Goal: Answer question/provide support: Share knowledge or assist other users

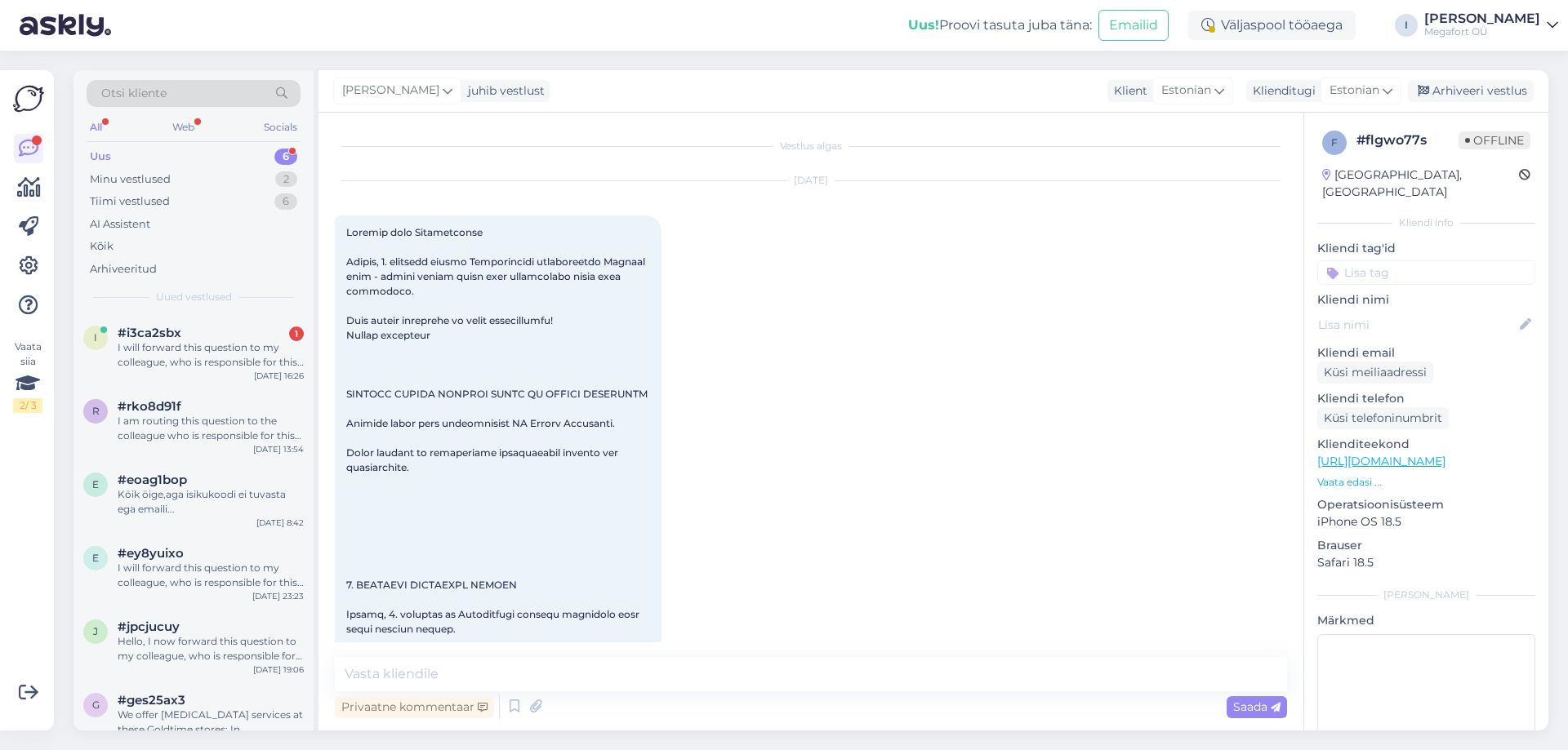
scroll to position [2763, 0]
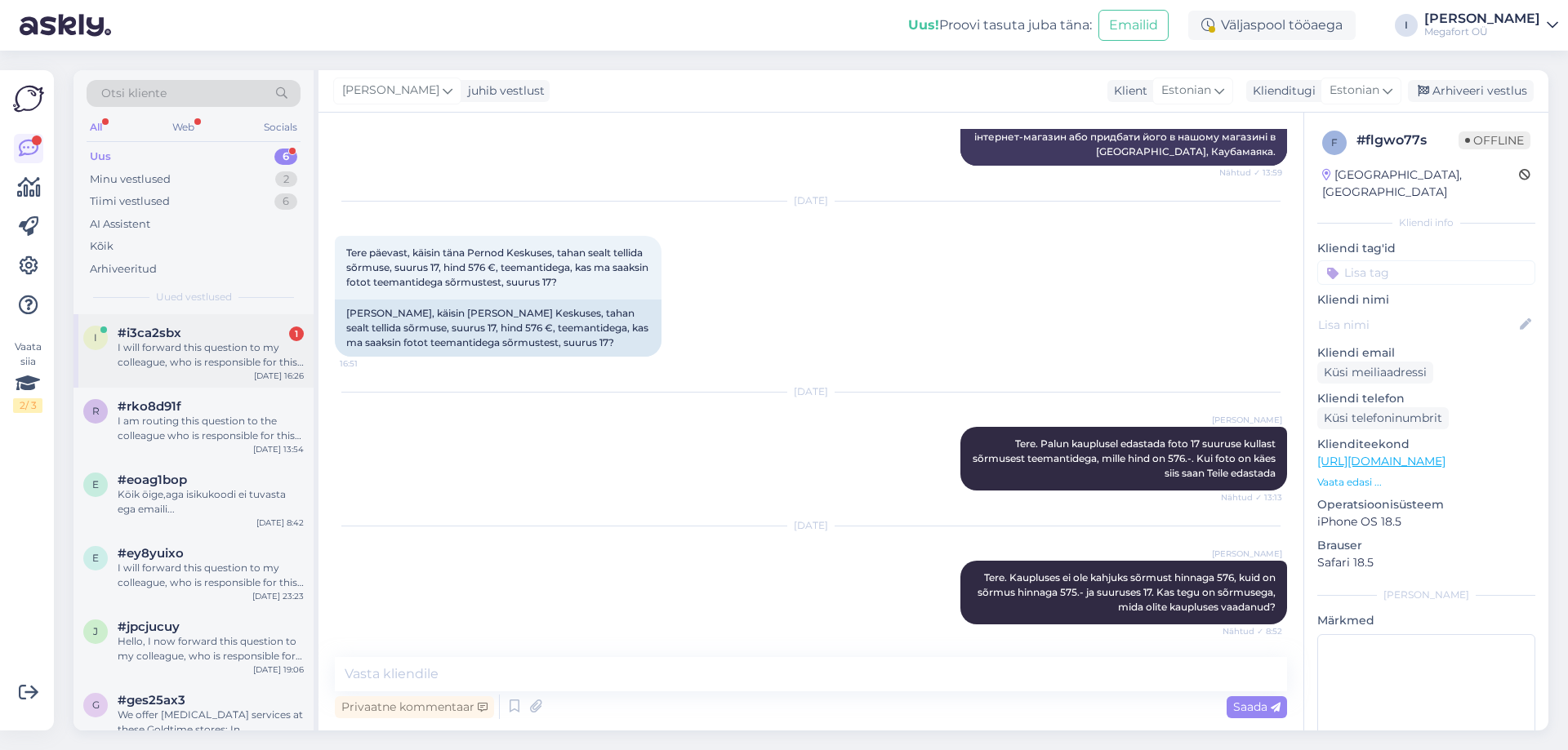
click at [163, 335] on span "#i3ca2sbx" at bounding box center [149, 333] width 64 height 14
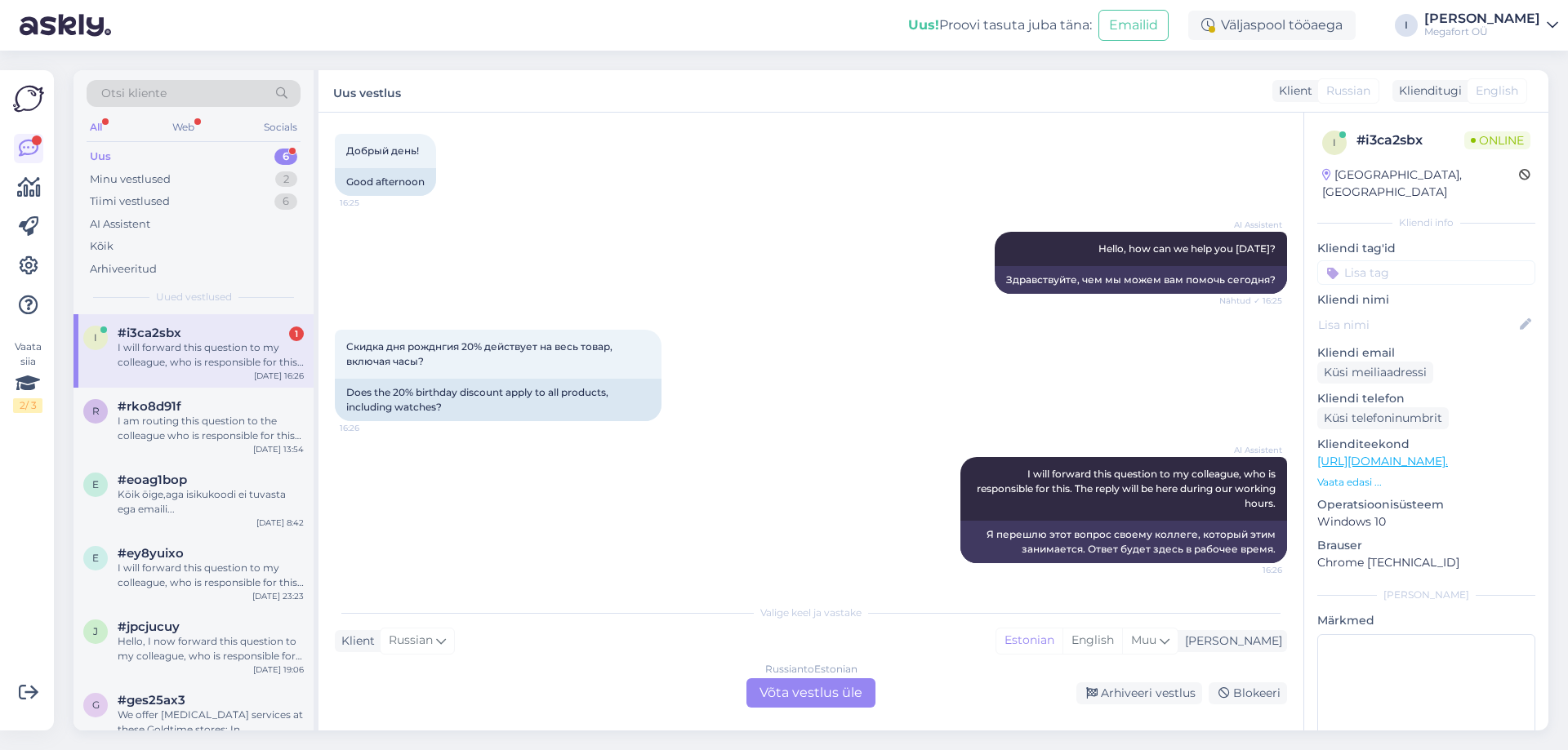
click at [98, 157] on div "Uus" at bounding box center [100, 157] width 21 height 16
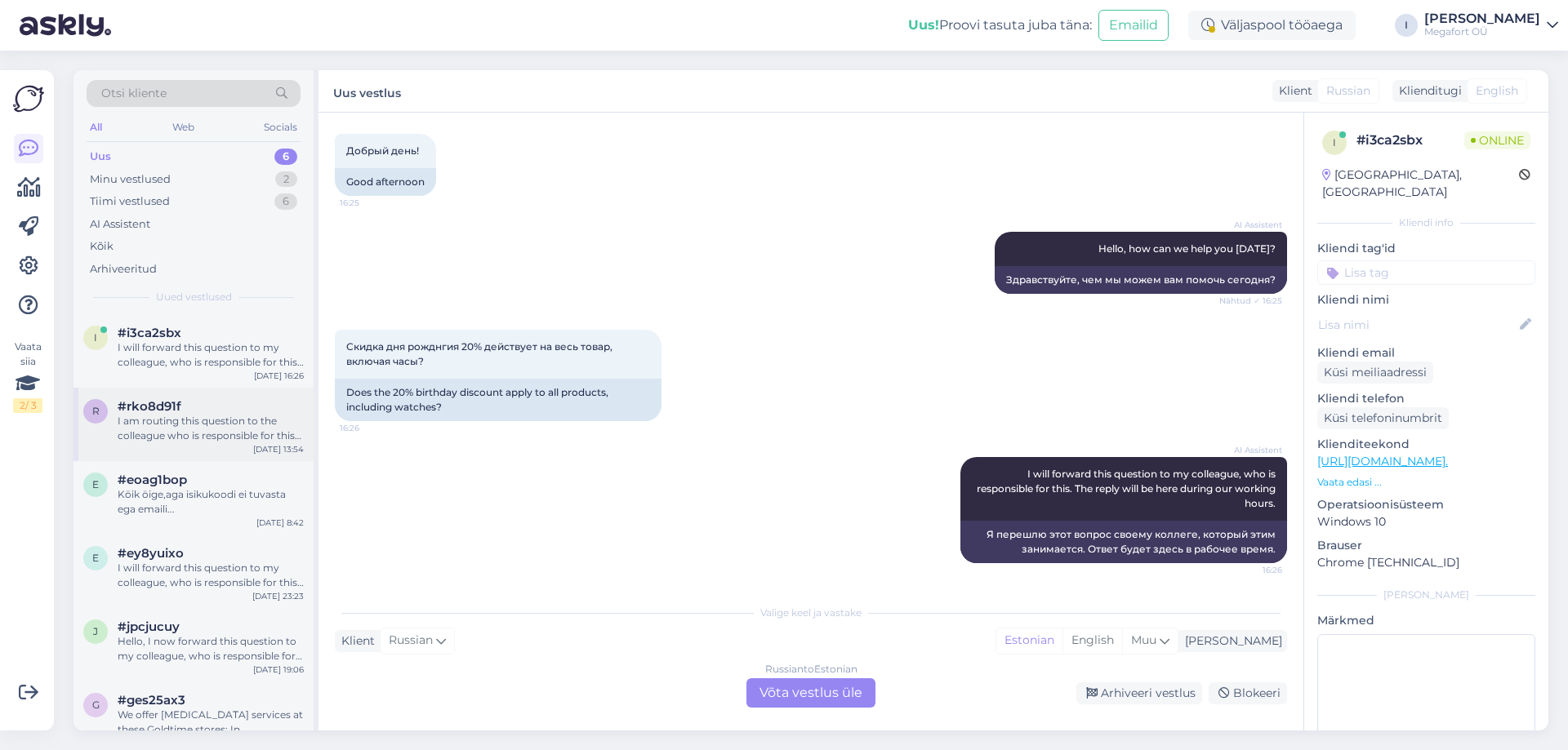
click at [197, 408] on div "#rko8d91f" at bounding box center [210, 406] width 186 height 14
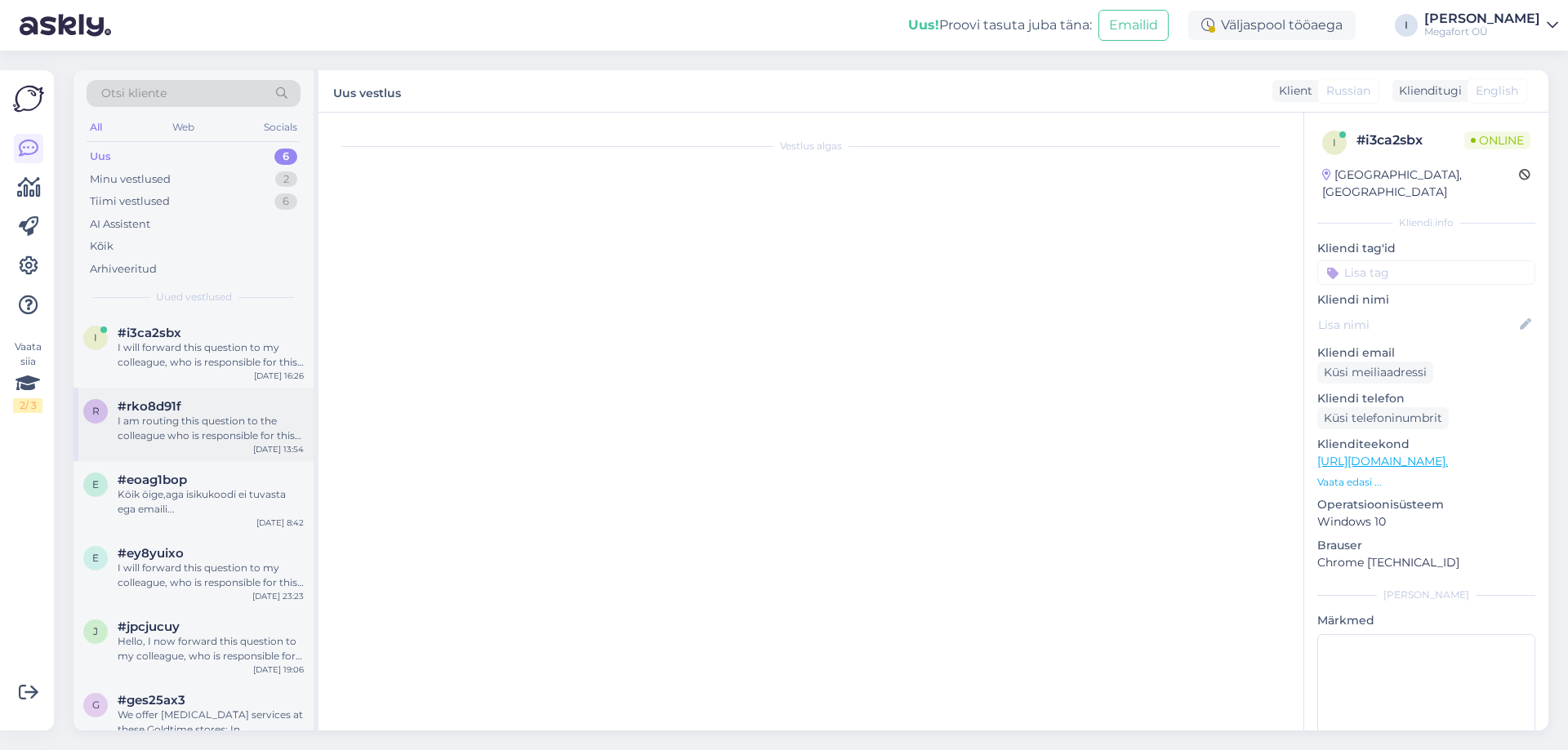
scroll to position [0, 0]
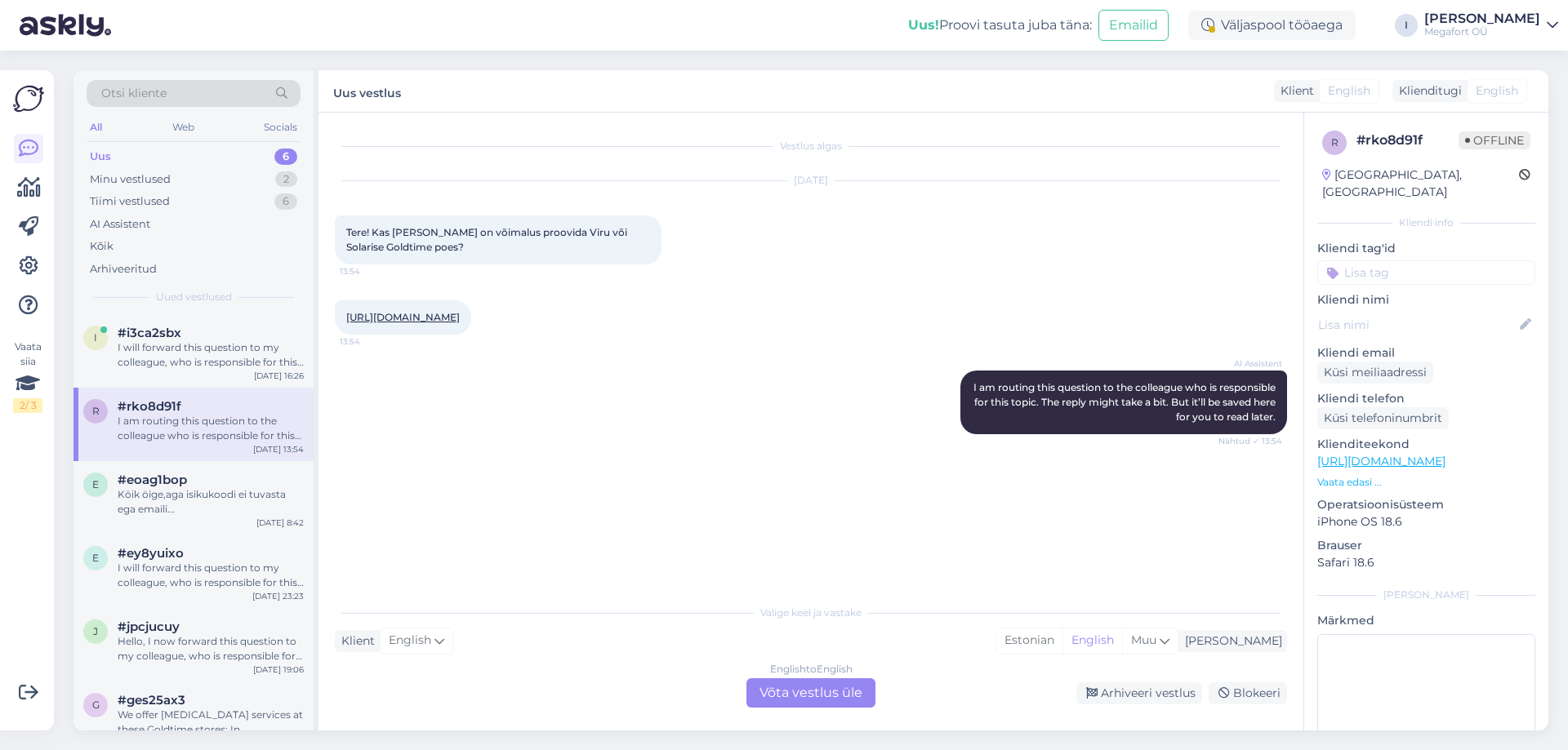
click at [460, 319] on link "[URL][DOMAIN_NAME]" at bounding box center [403, 318] width 114 height 13
click at [816, 692] on div "English to English Võta vestlus üle" at bounding box center [811, 693] width 129 height 30
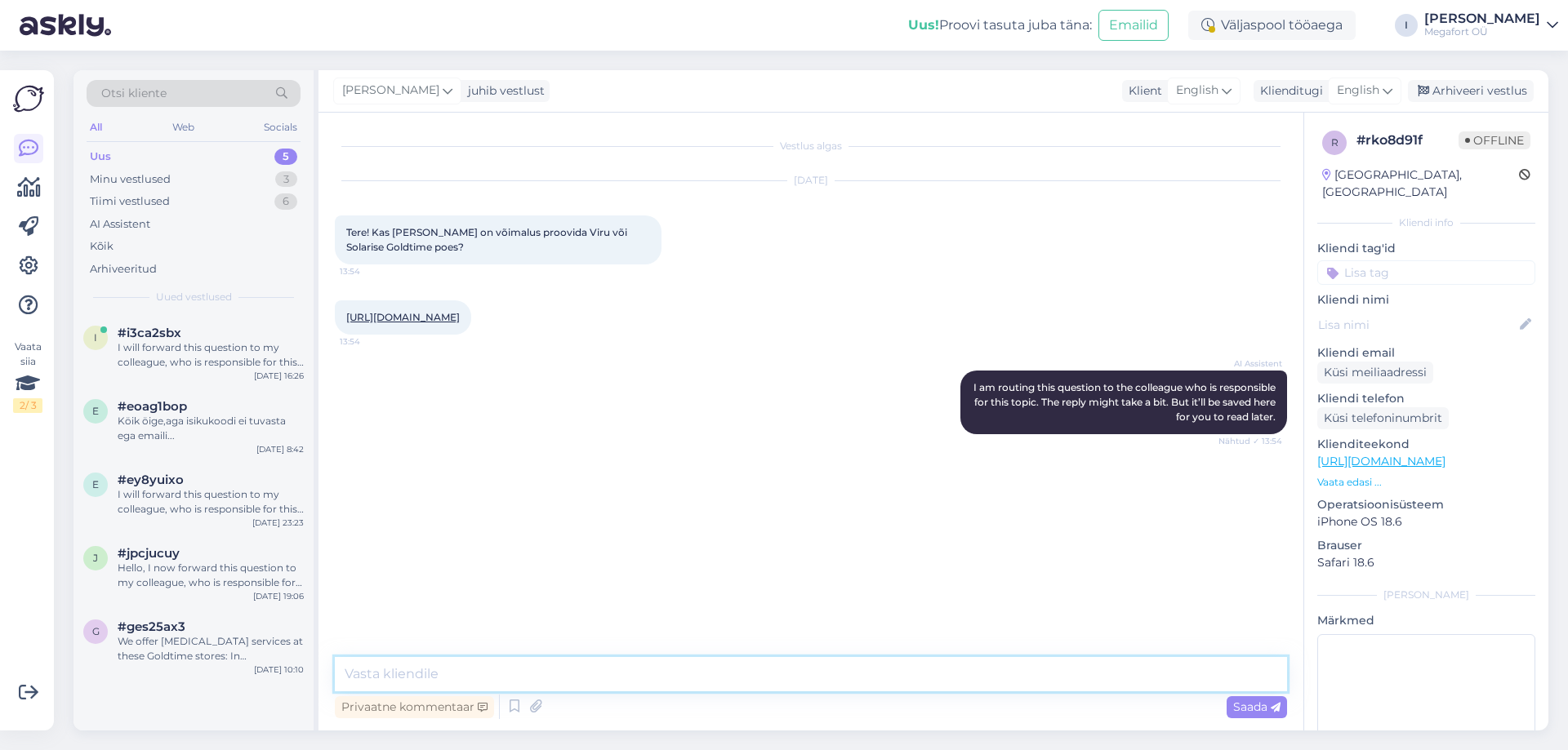
click at [545, 676] on textarea at bounding box center [811, 674] width 952 height 34
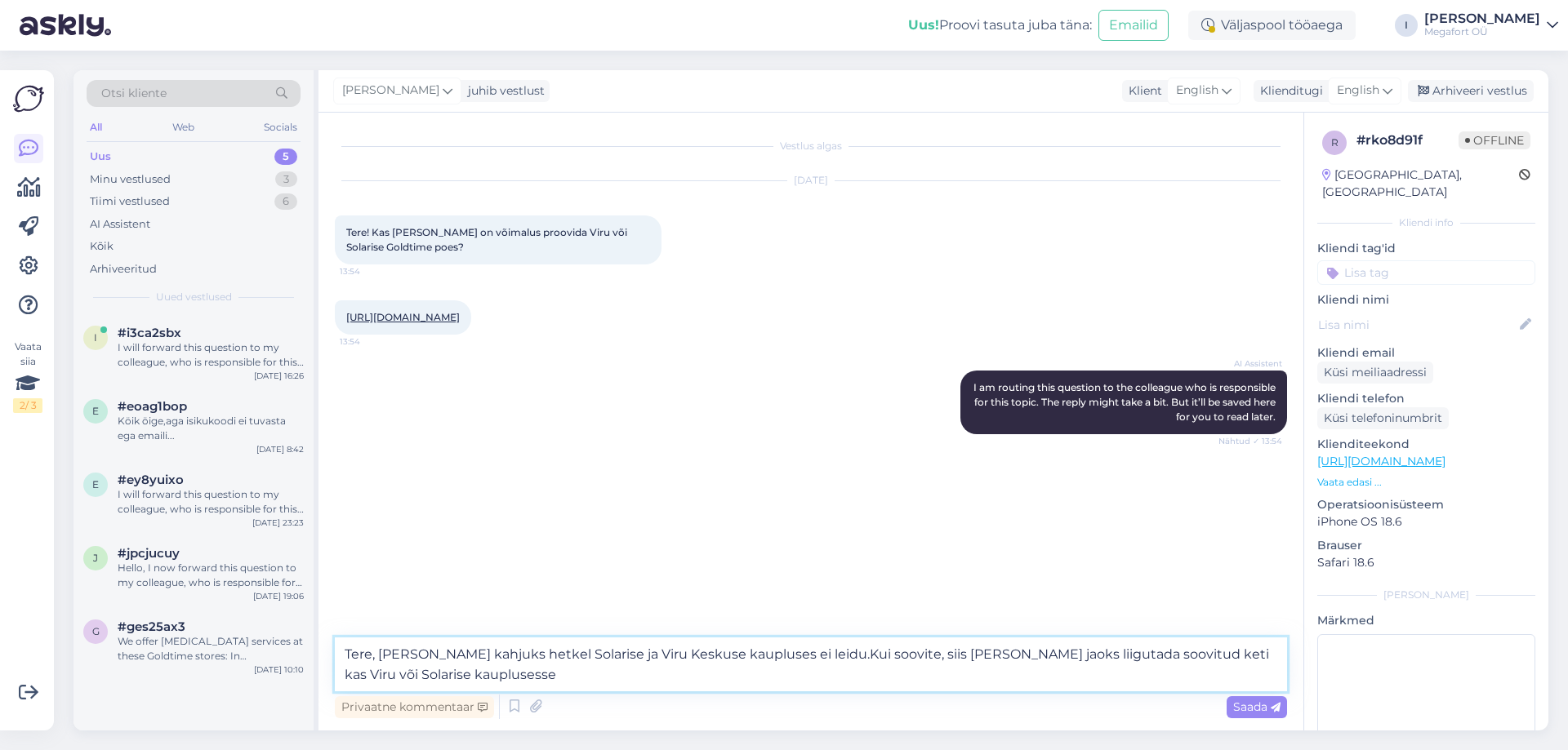
type textarea "Tere, [PERSON_NAME] kahjuks hetkel Solarise ja Viru Keskuse kaupluses ei leidu.…"
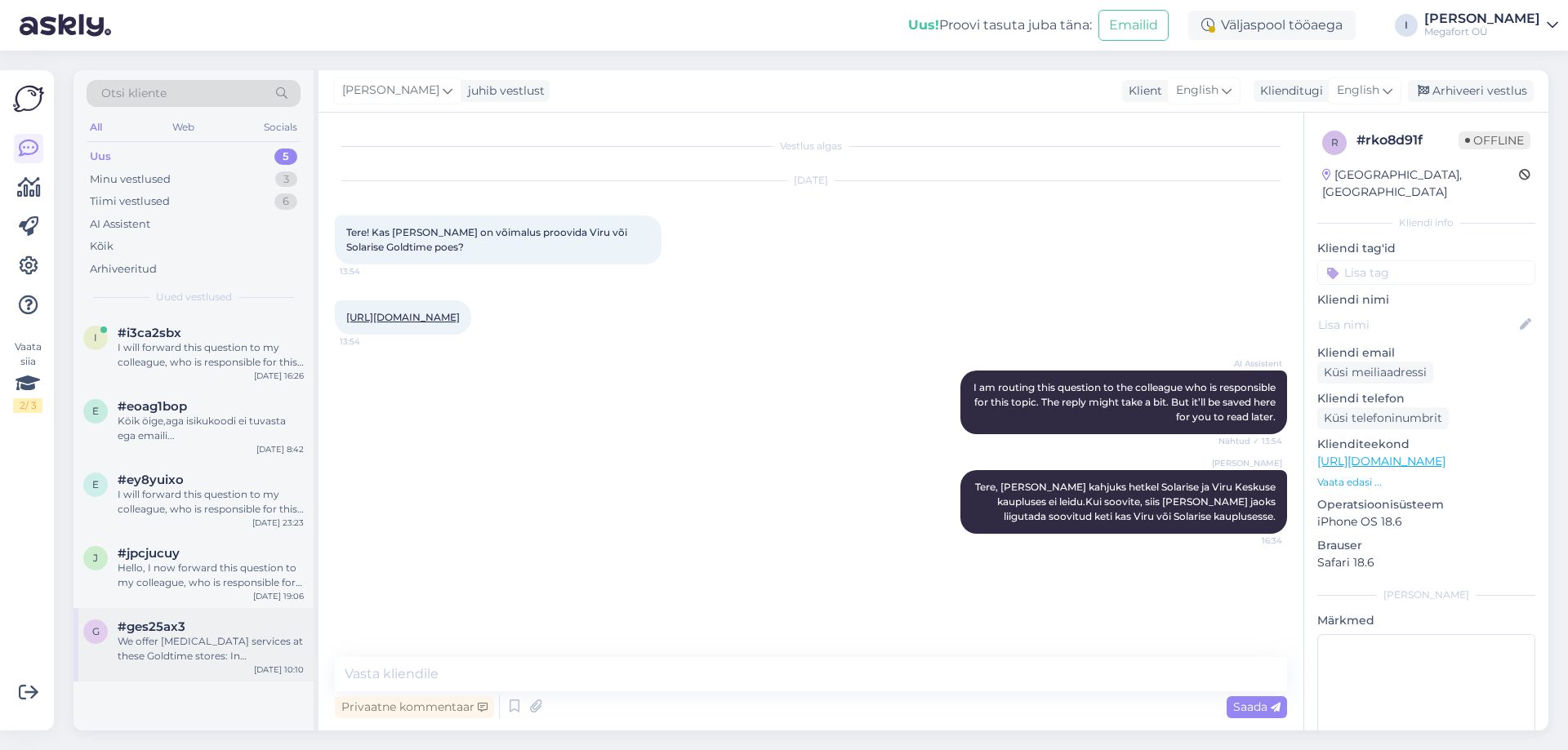
click at [181, 629] on span "#ges25ax3" at bounding box center [151, 627] width 68 height 14
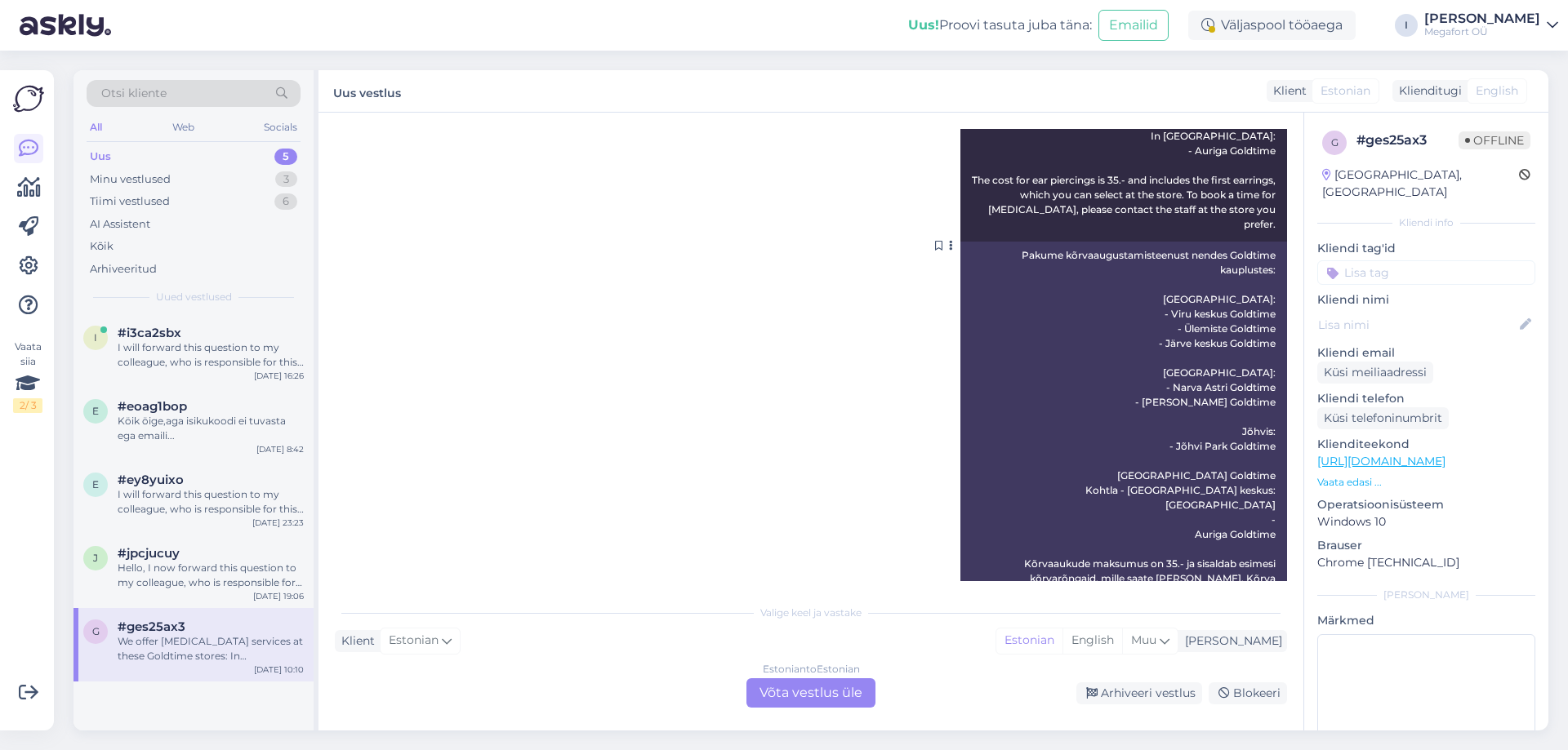
scroll to position [1772, 0]
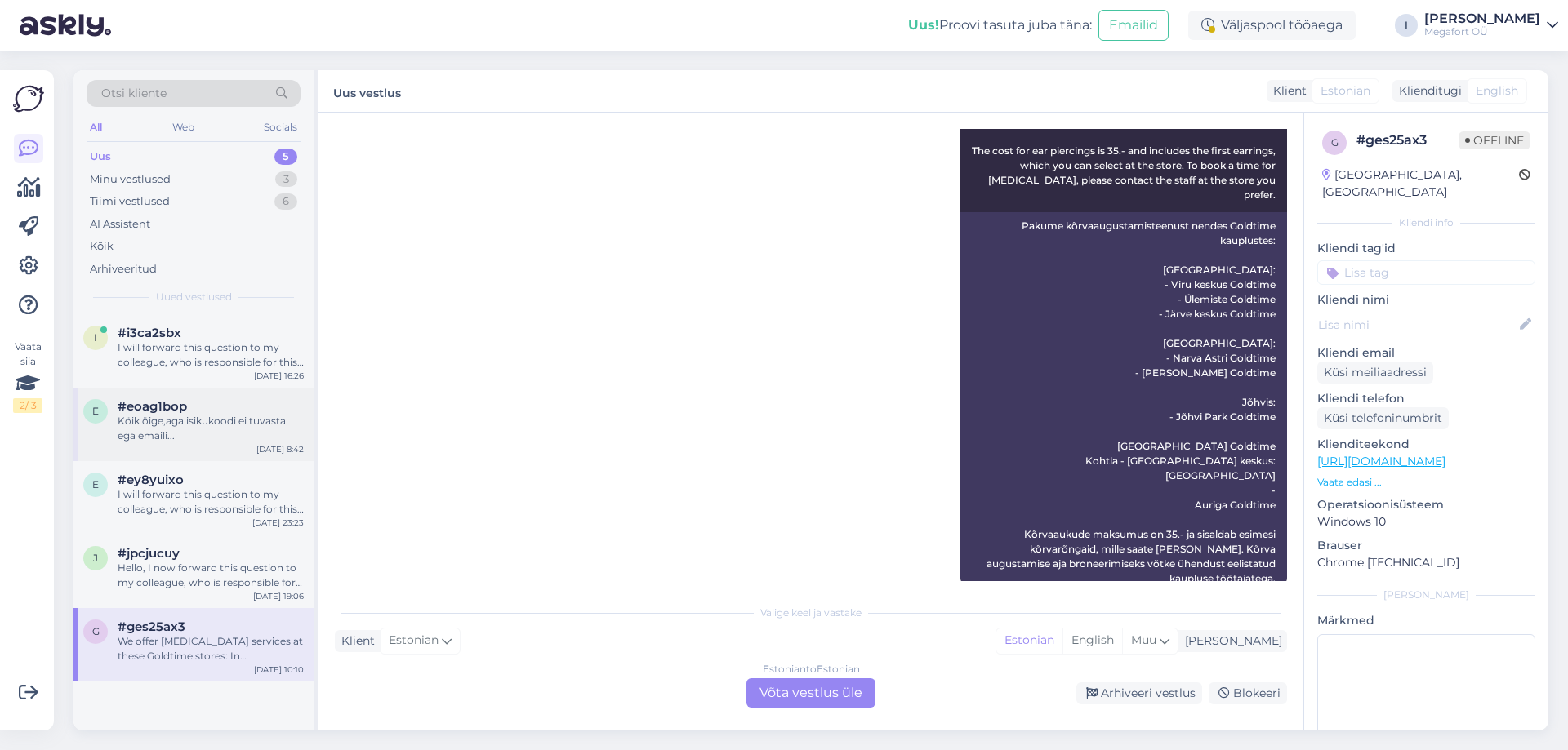
click at [163, 415] on div "Köik öige,aga isikukoodi ei tuvasta ega emaili..." at bounding box center [210, 429] width 186 height 30
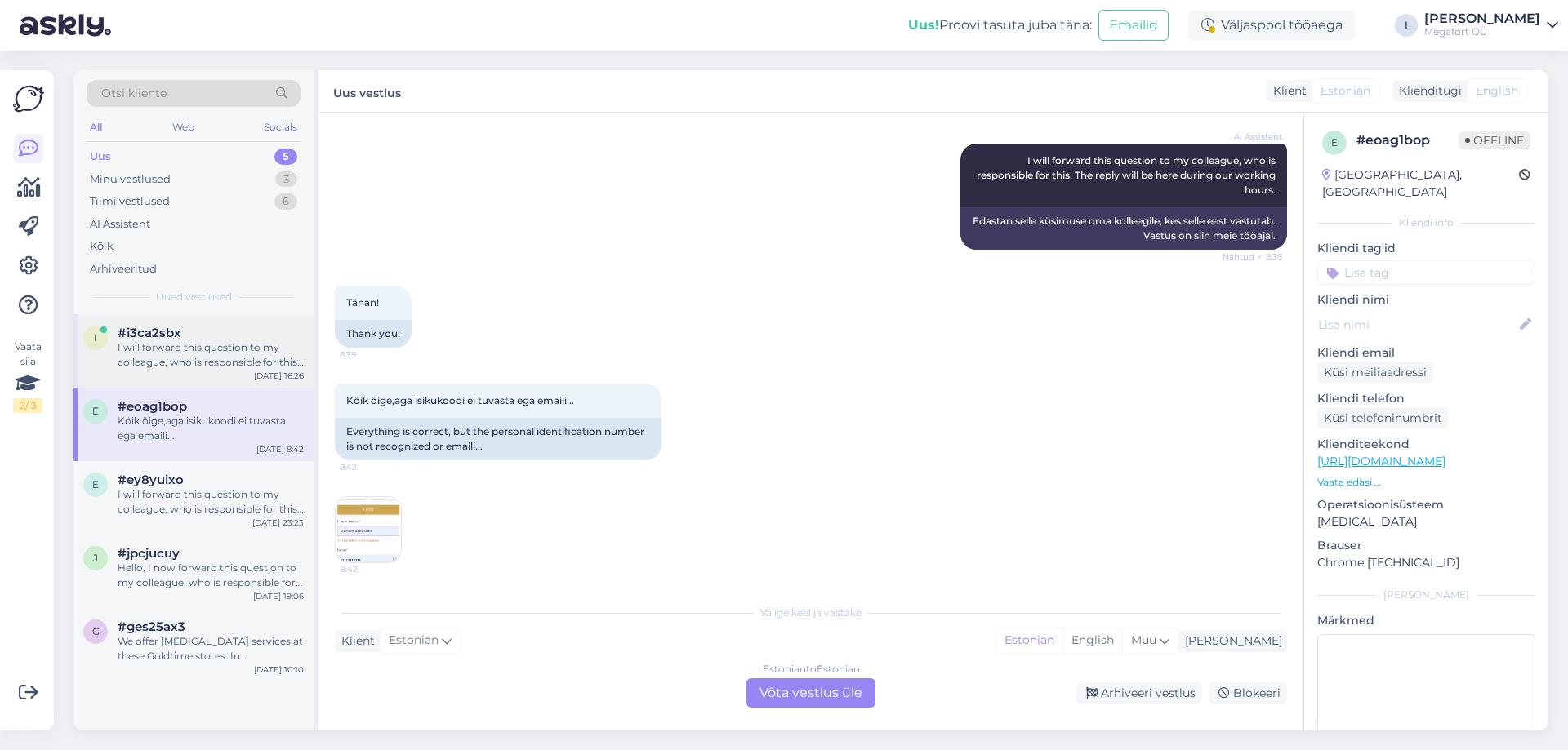
click at [169, 345] on div "I will forward this question to my colleague, who is responsible for this. The …" at bounding box center [210, 354] width 186 height 30
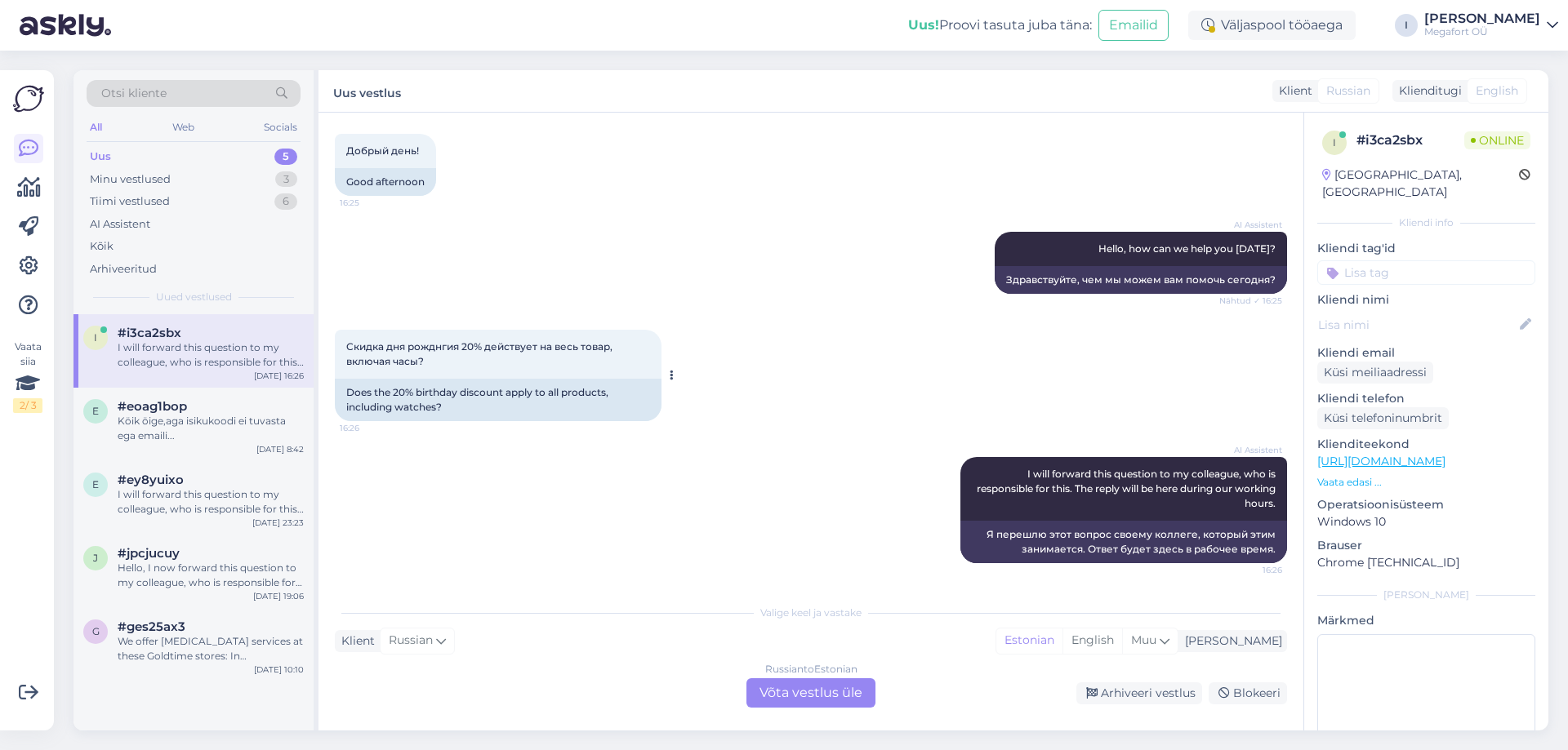
scroll to position [81, 0]
click at [183, 567] on div "Hello, I now forward this question to my colleague, who is responsible for this…" at bounding box center [210, 575] width 186 height 30
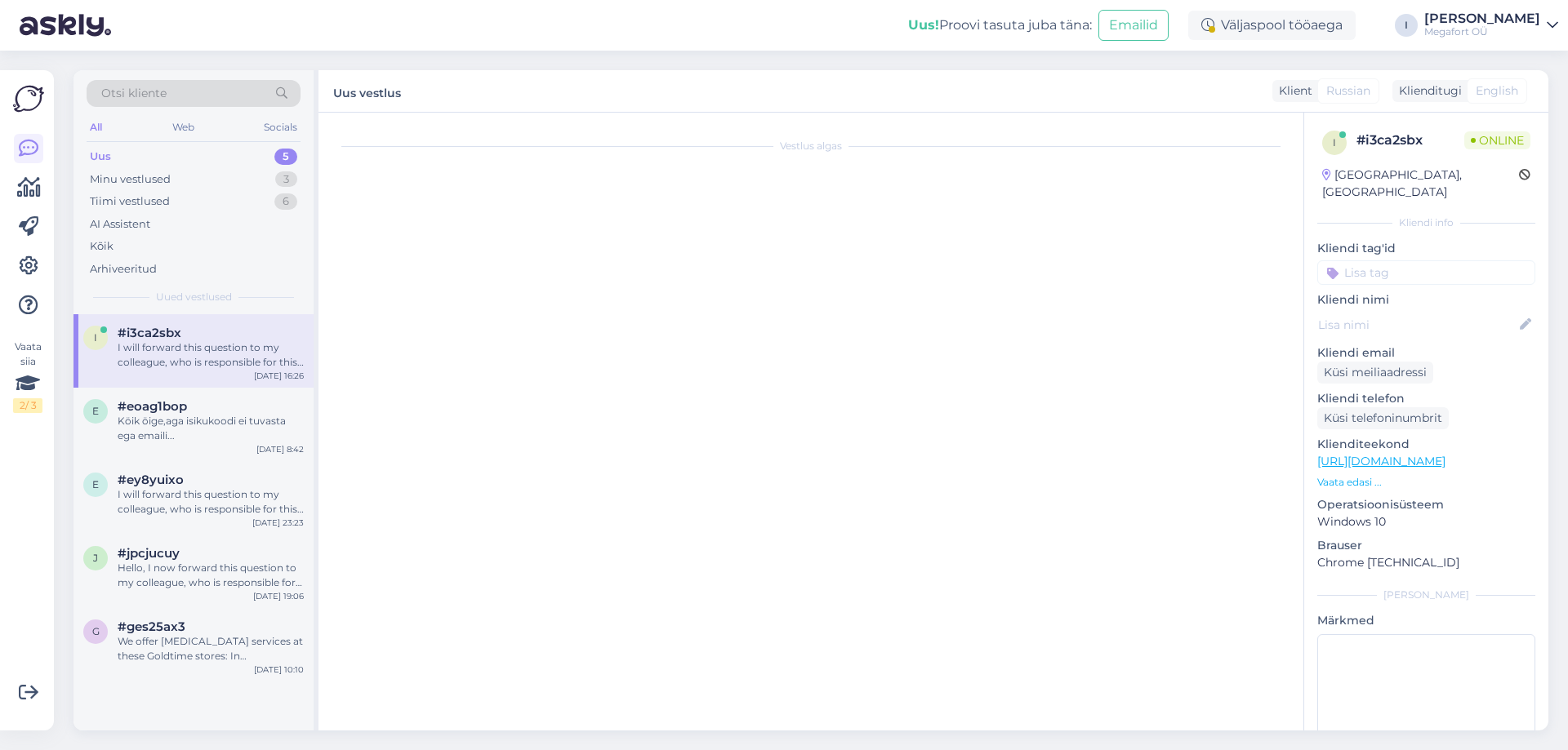
scroll to position [0, 0]
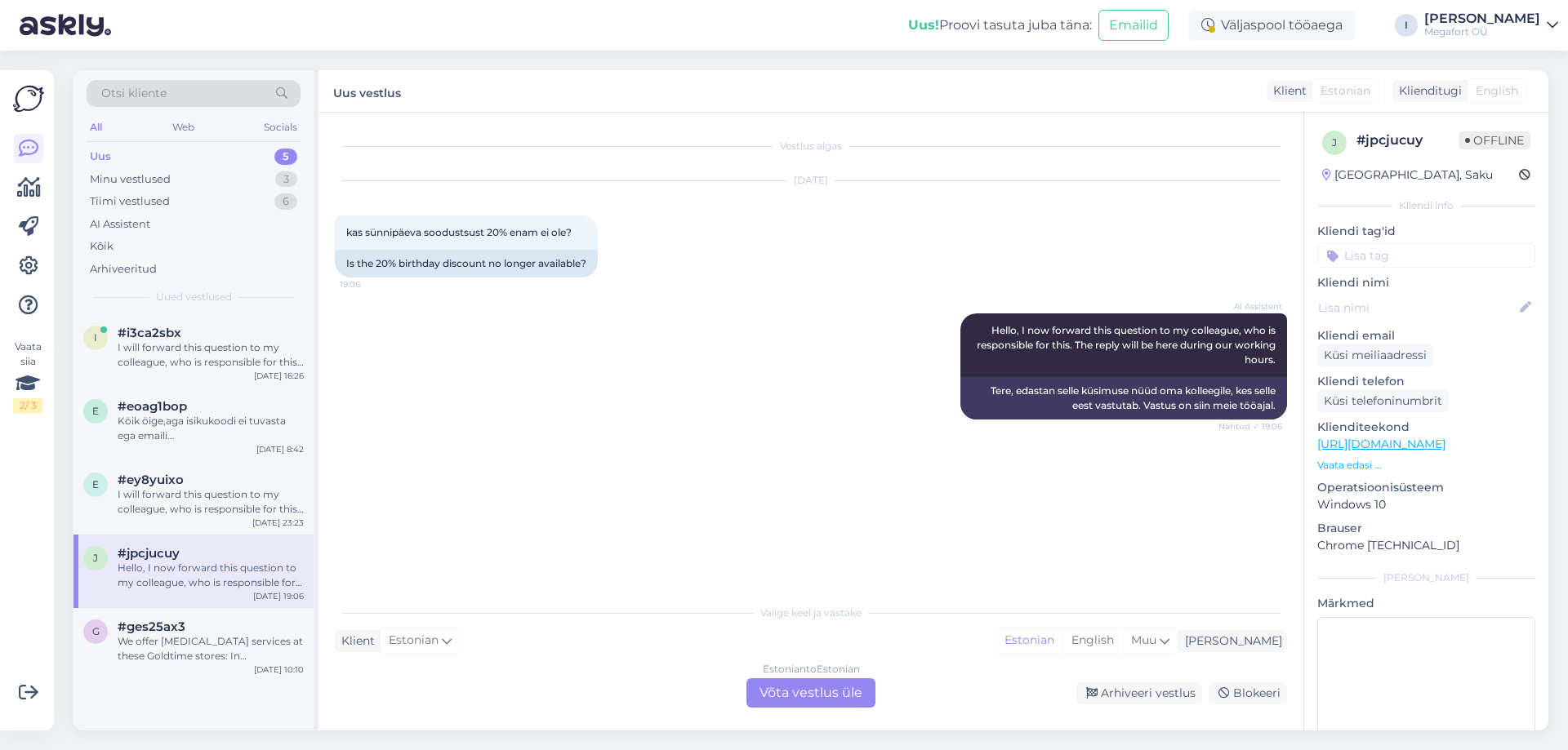
click at [103, 147] on div "Uus 5" at bounding box center [193, 157] width 214 height 23
